Goal: Transaction & Acquisition: Purchase product/service

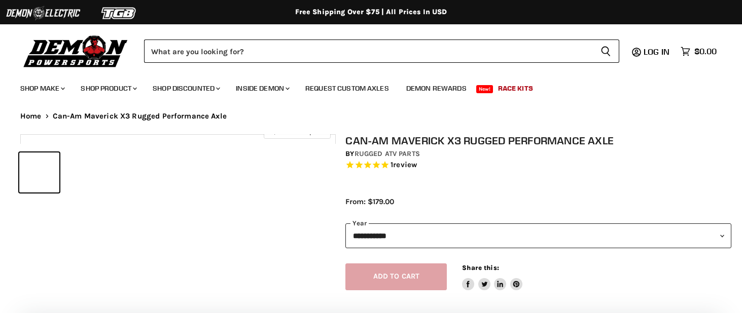
select select "******"
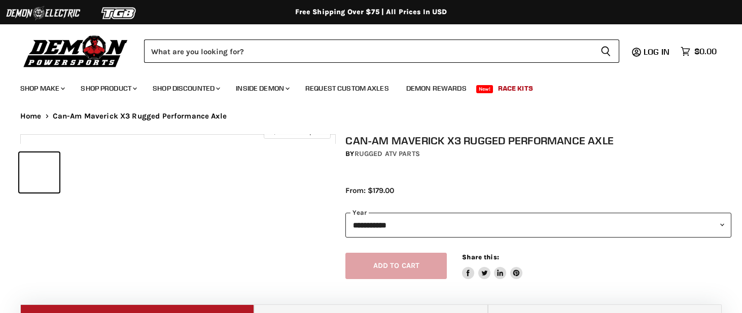
select select "******"
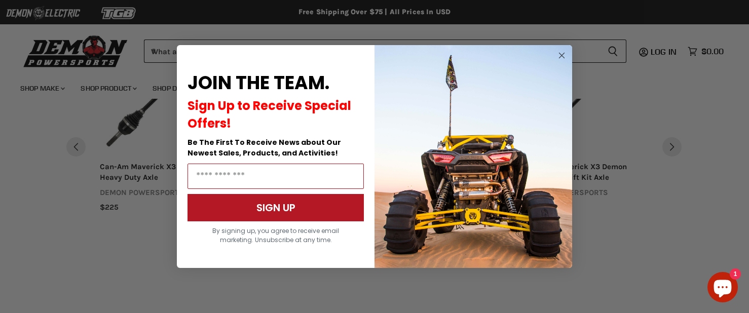
scroll to position [740, 0]
